Goal: Task Accomplishment & Management: Manage account settings

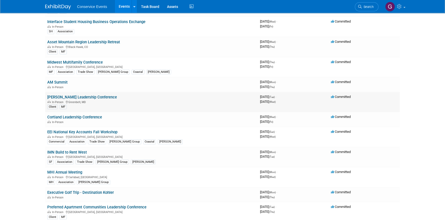
scroll to position [140, 0]
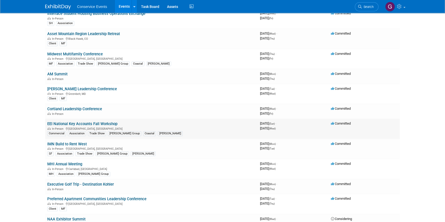
click at [112, 122] on link "EEI National Key Accounts Fall Workshop" at bounding box center [82, 124] width 70 height 5
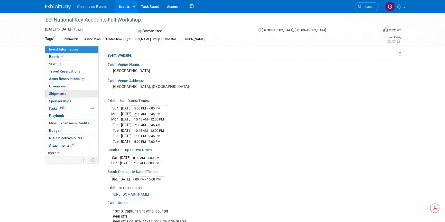
click at [64, 92] on span "Shipments 0" at bounding box center [57, 94] width 17 height 4
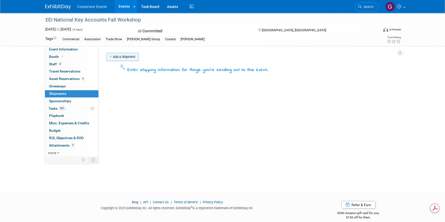
click at [120, 58] on link "Add a Shipment" at bounding box center [122, 57] width 32 height 8
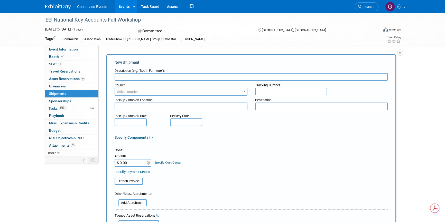
click at [131, 77] on input "text" at bounding box center [251, 77] width 273 height 8
type input "Ship to"
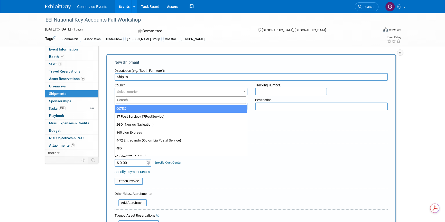
click at [130, 90] on span "Select courier" at bounding box center [127, 92] width 21 height 4
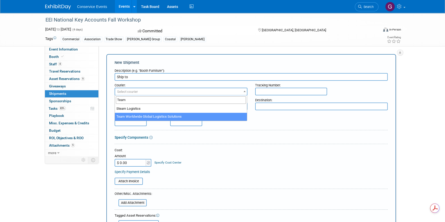
type input "Team"
select select "569"
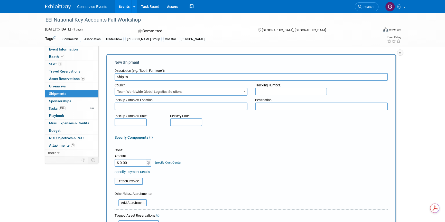
click at [267, 90] on input "text" at bounding box center [291, 92] width 72 height 8
type input "CLE315352"
click at [193, 108] on textarea at bounding box center [181, 107] width 133 height 8
type textarea "Taylor CLE"
type textarea "[GEOGRAPHIC_DATA], [GEOGRAPHIC_DATA]"
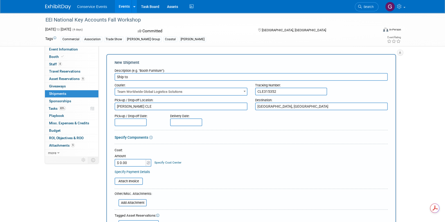
click at [130, 120] on input "text" at bounding box center [131, 123] width 32 height 8
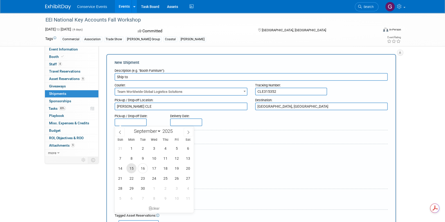
click at [129, 167] on span "15" at bounding box center [131, 169] width 10 height 10
type input "Sep 15, 2025"
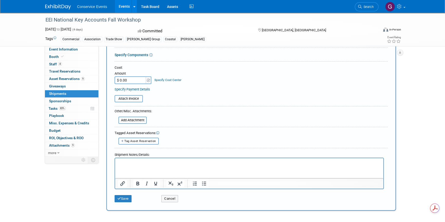
scroll to position [93, 0]
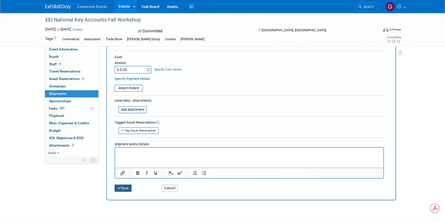
click at [121, 185] on button "Save" at bounding box center [123, 188] width 17 height 7
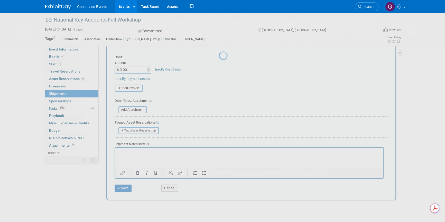
scroll to position [6, 0]
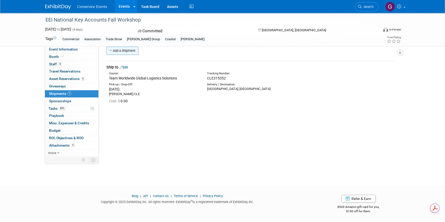
click at [118, 53] on link "Add a Shipment" at bounding box center [122, 51] width 32 height 8
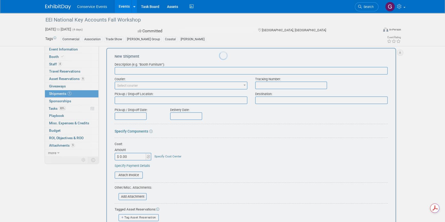
scroll to position [0, 0]
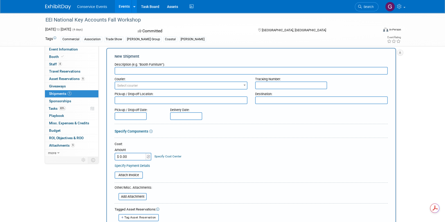
click at [122, 69] on input "text" at bounding box center [251, 71] width 273 height 8
type input "Return all properties"
click at [130, 84] on span "Select courier" at bounding box center [127, 86] width 21 height 4
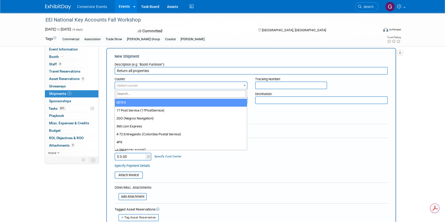
click at [136, 94] on input "search" at bounding box center [181, 93] width 130 height 7
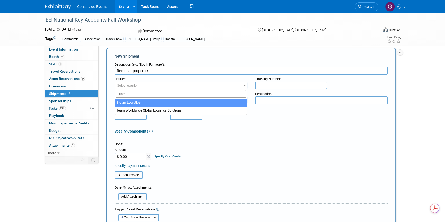
type input "Team"
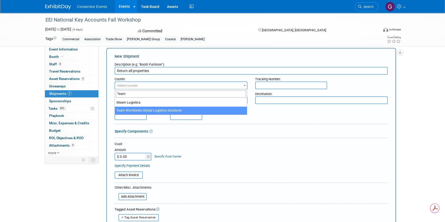
drag, startPoint x: 150, startPoint y: 109, endPoint x: 175, endPoint y: 98, distance: 26.8
select select "569"
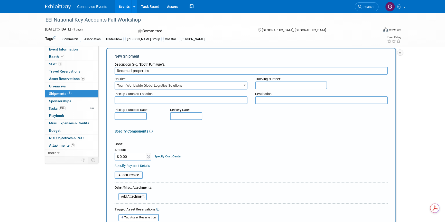
click at [269, 86] on input "text" at bounding box center [291, 86] width 72 height 8
type input "CLE315352R"
click at [263, 102] on textarea at bounding box center [321, 101] width 133 height 8
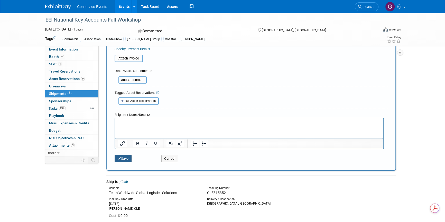
type textarea "Taylor CLE"
click at [120, 157] on icon "submit" at bounding box center [119, 158] width 4 height 3
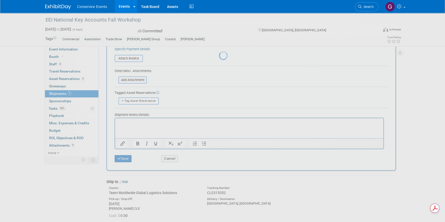
scroll to position [6, 0]
